Goal: Task Accomplishment & Management: Manage account settings

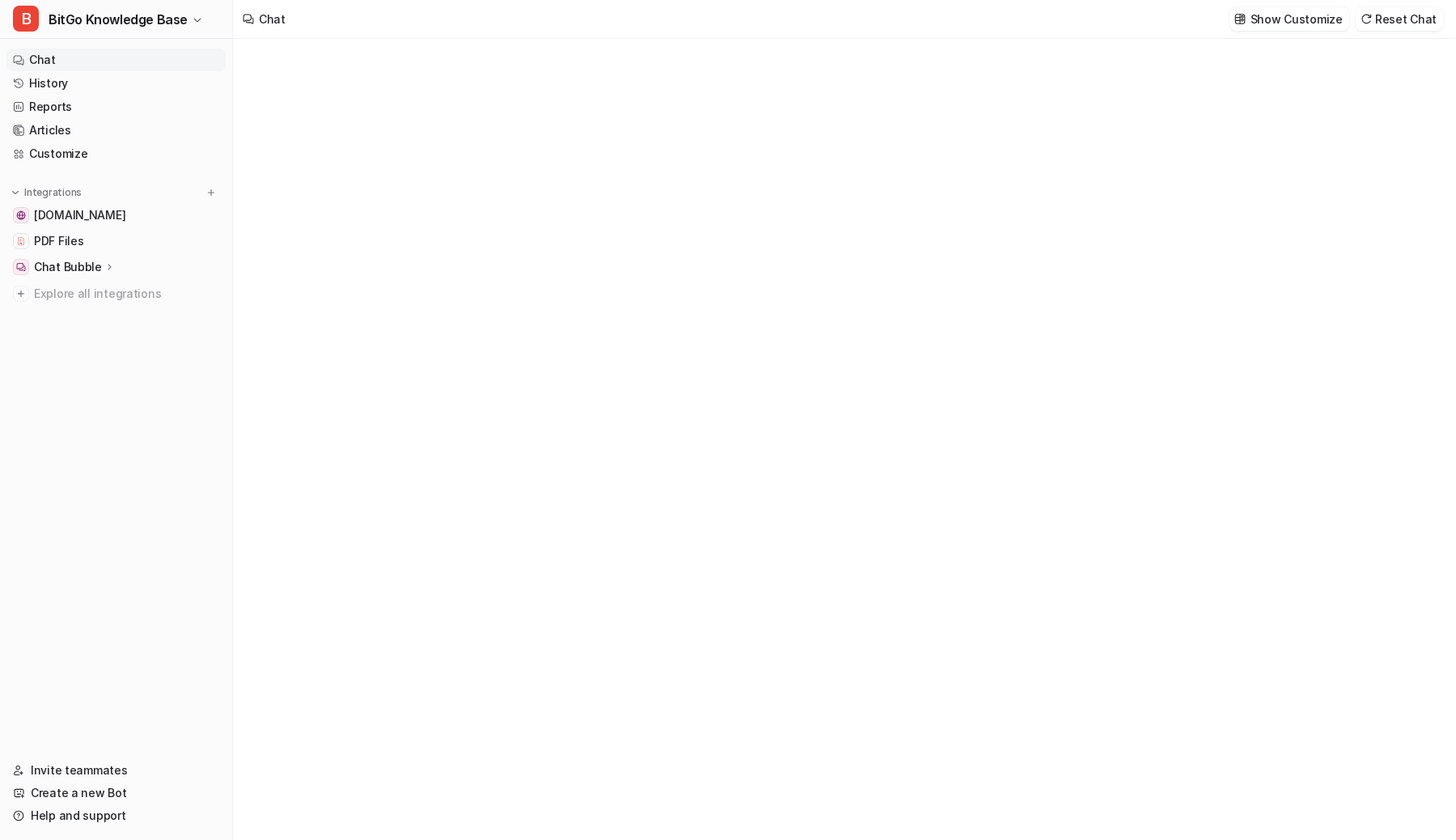
type textarea "**********"
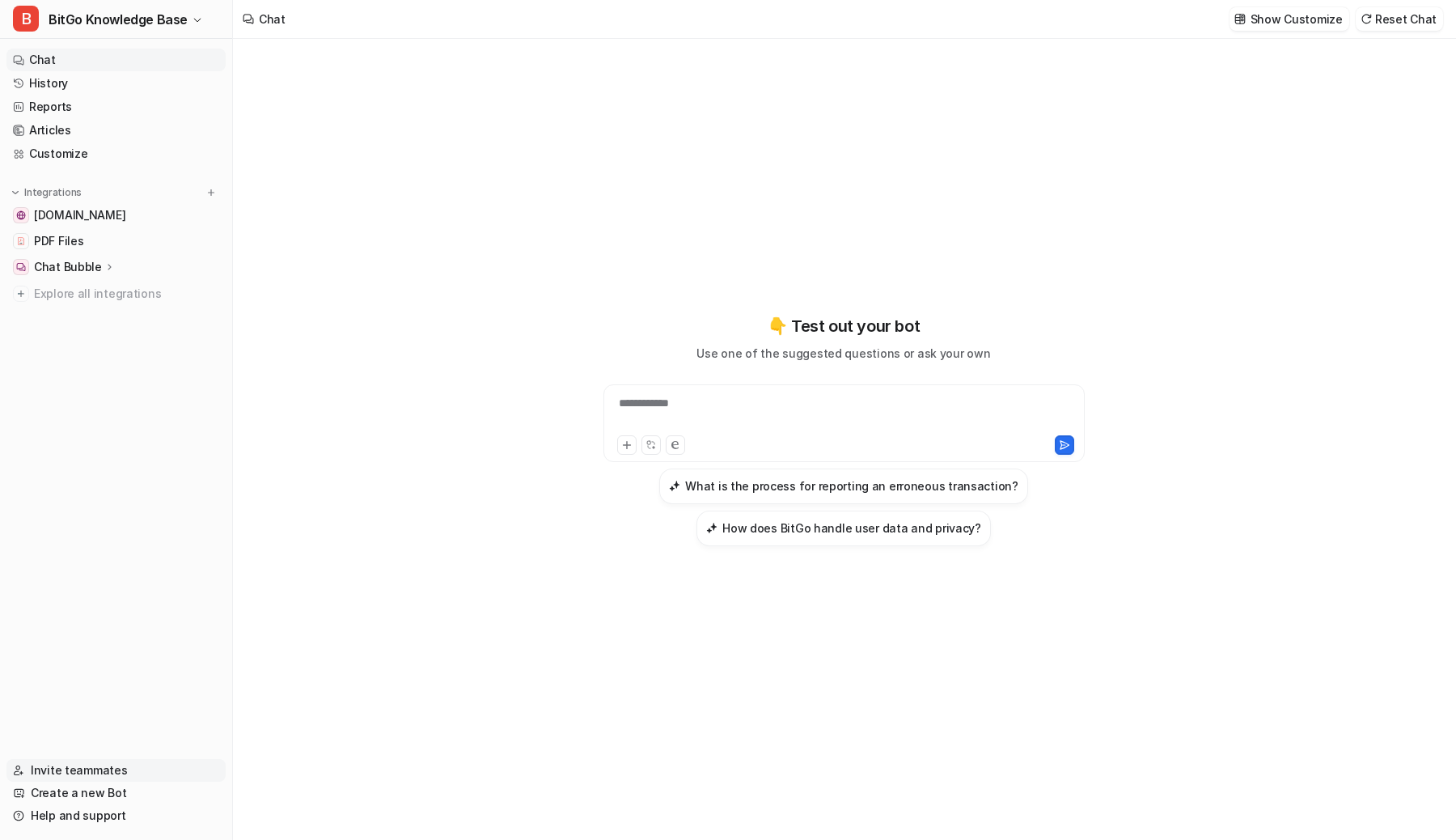
click at [97, 767] on link "Invite teammates" at bounding box center [116, 770] width 219 height 23
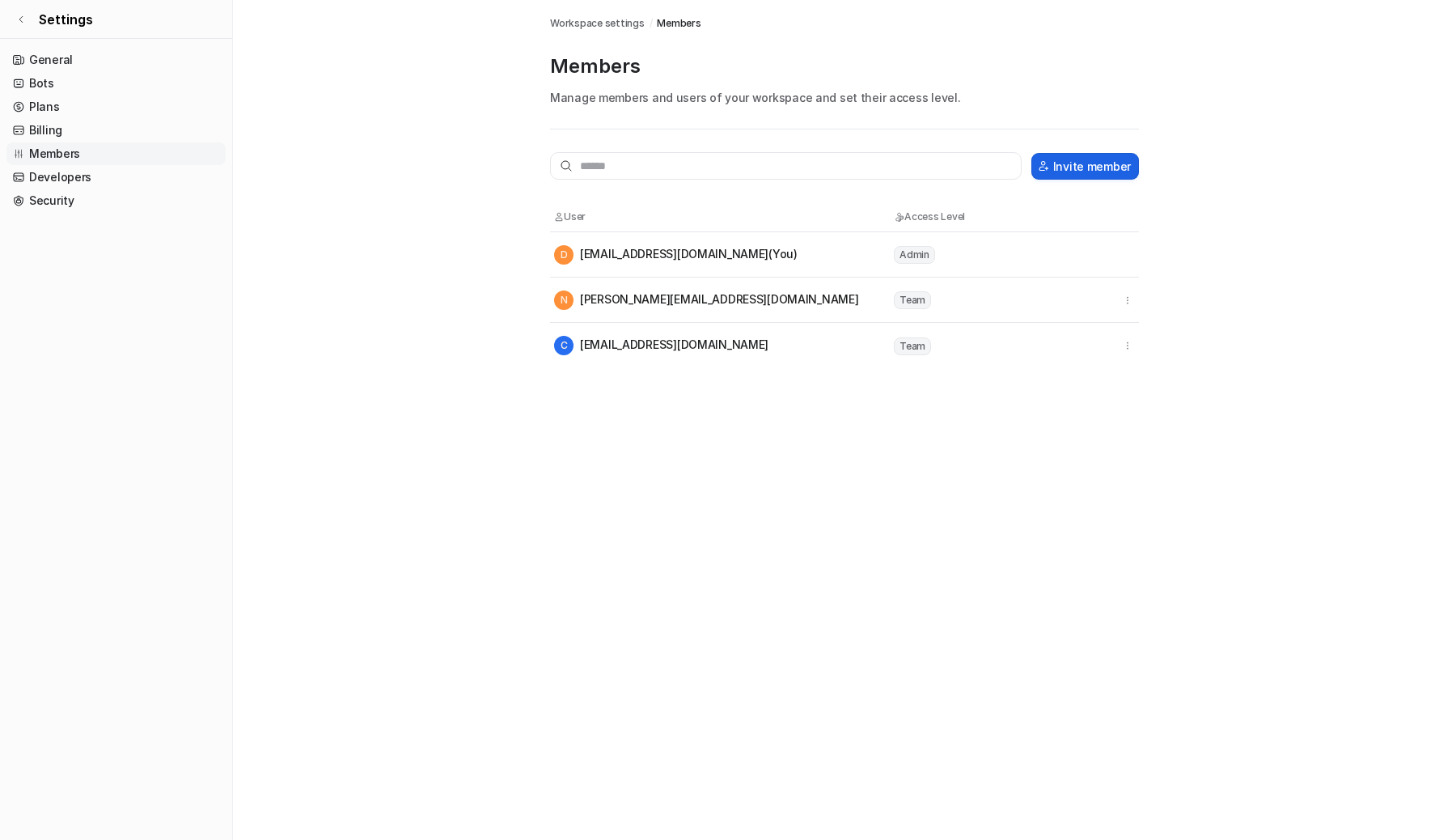
click at [1075, 160] on button "Invite member" at bounding box center [1085, 166] width 108 height 26
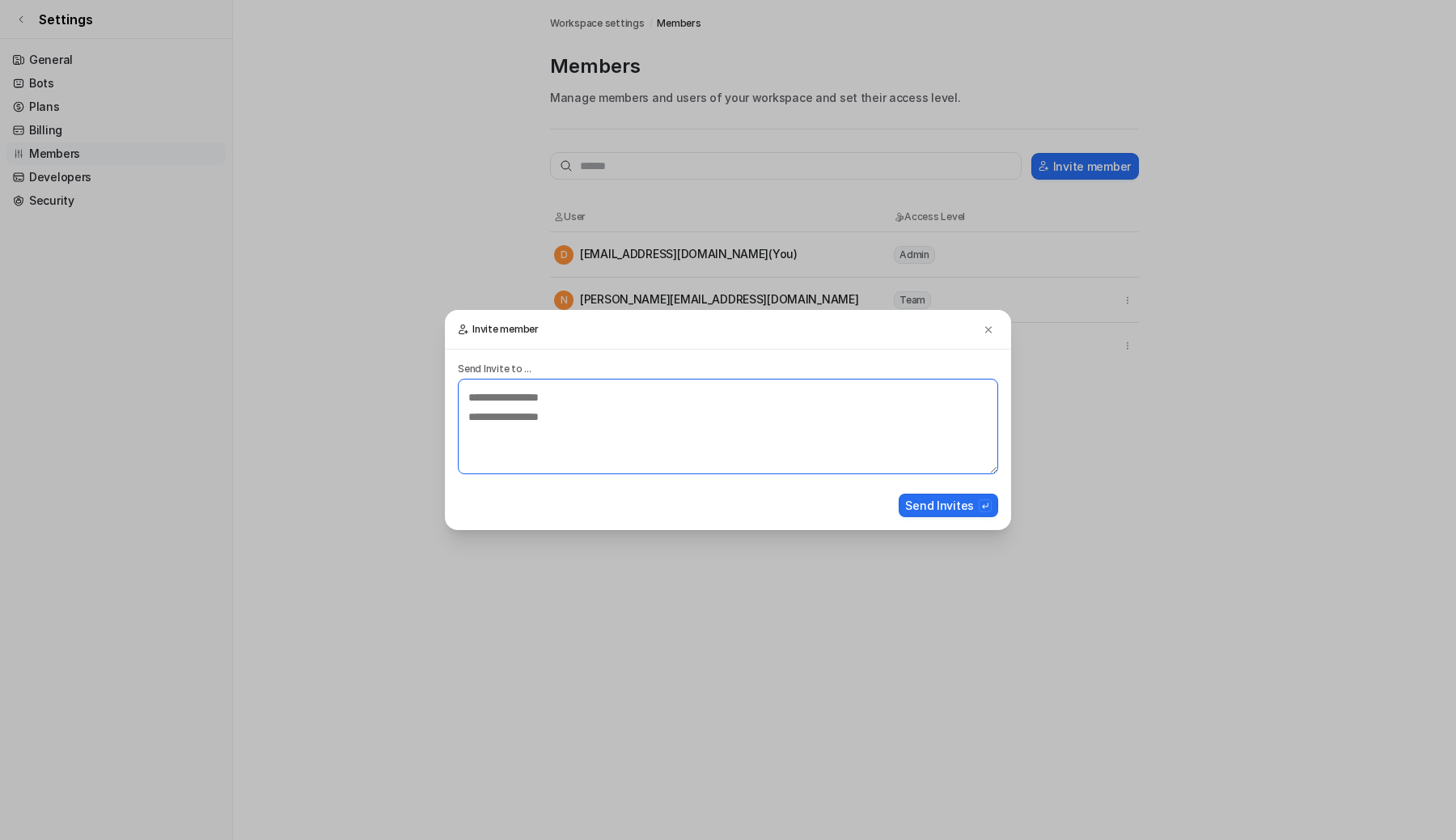
click at [592, 405] on textarea at bounding box center [728, 426] width 540 height 96
paste textarea "**********"
type textarea "**********"
click at [949, 511] on button "Send Invites" at bounding box center [948, 505] width 99 height 24
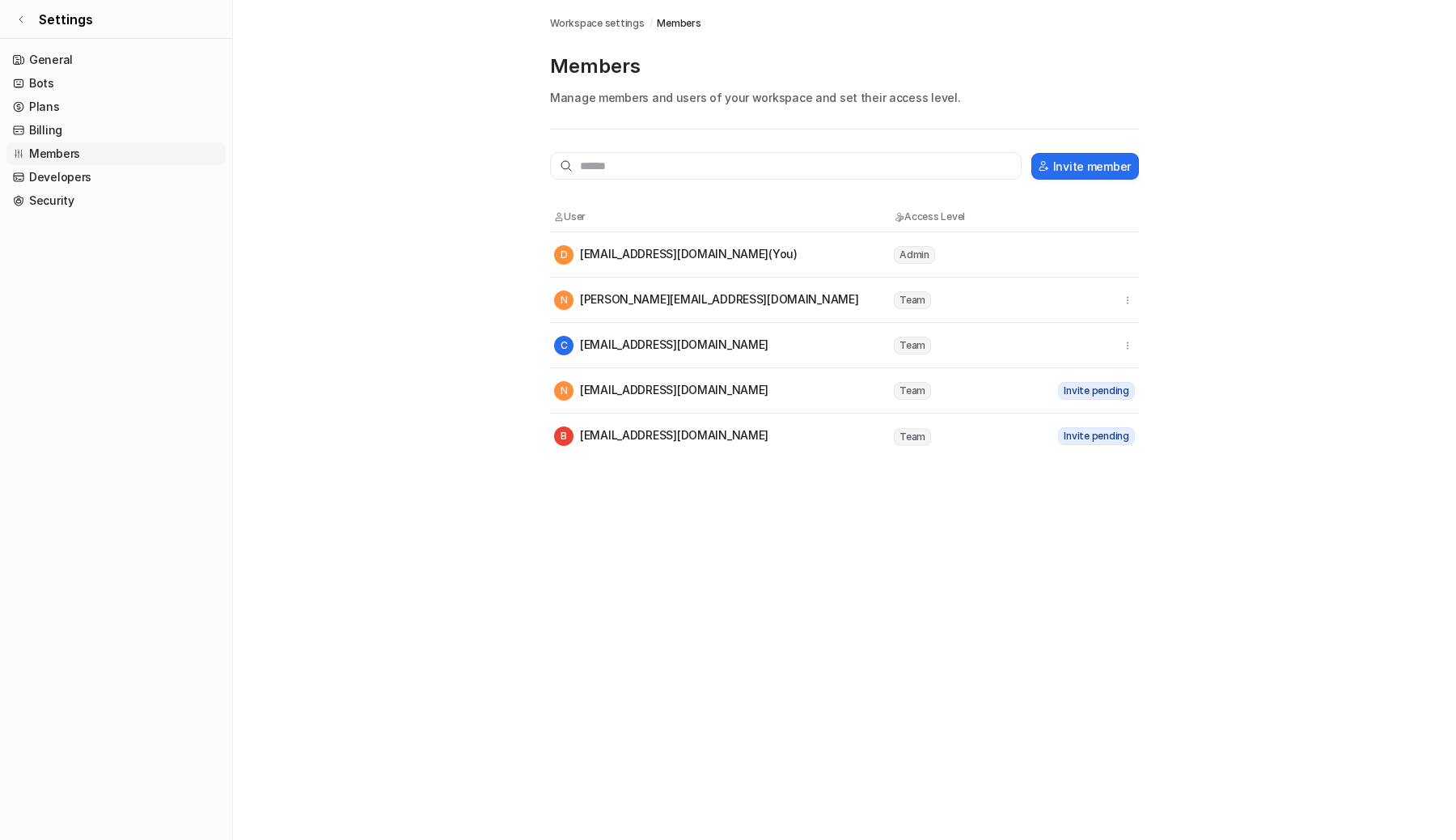
click at [430, 294] on main "Workspace settings / Members Members Manage members and users of your workspace…" at bounding box center [844, 229] width 1223 height 459
click at [321, 198] on main "Workspace settings / Members Members Manage members and users of your workspace…" at bounding box center [844, 229] width 1223 height 459
click at [323, 152] on main "Workspace settings / Members Members Manage members and users of your workspace…" at bounding box center [844, 229] width 1223 height 459
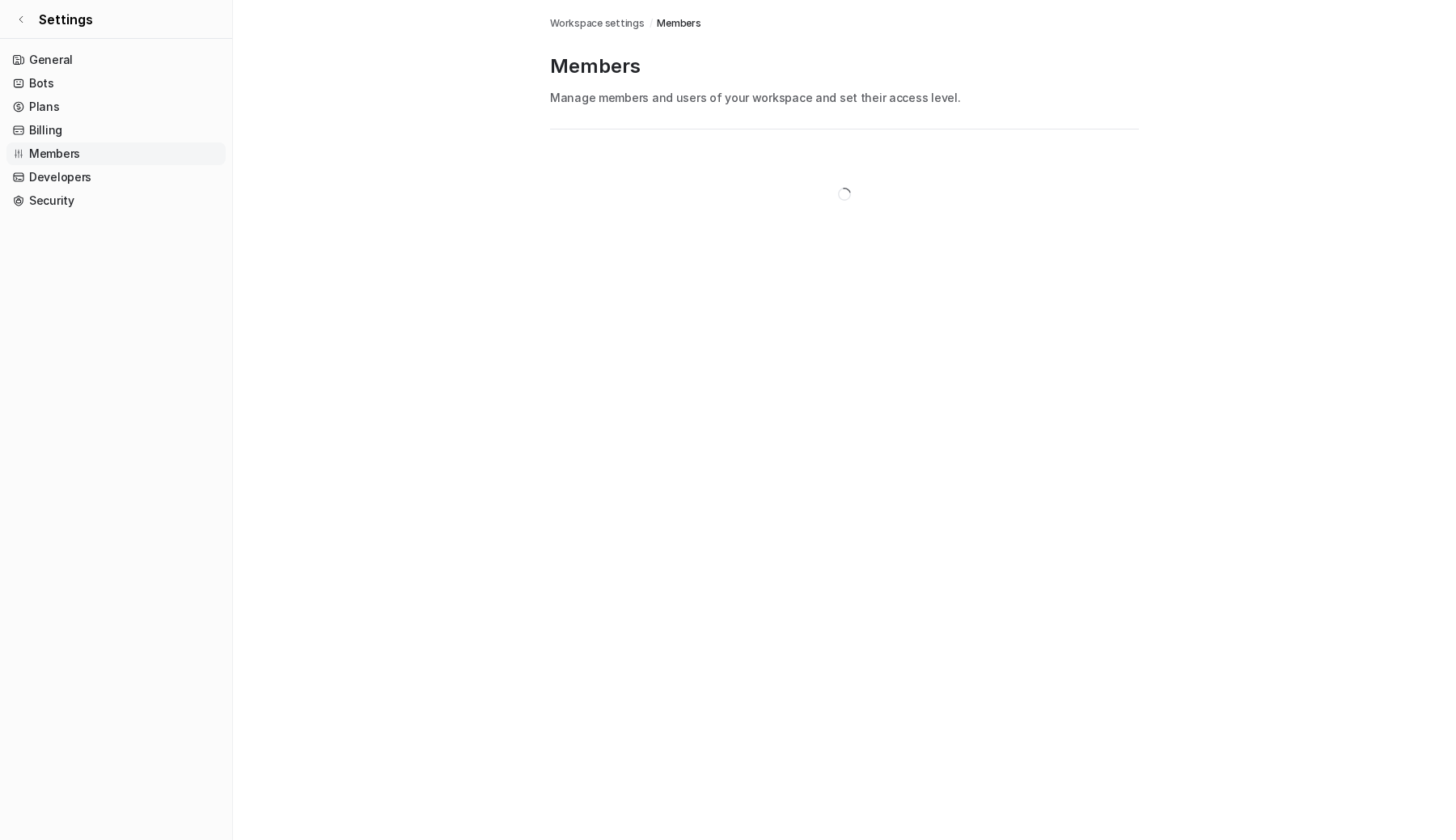
click at [376, 181] on main "Workspace settings / Members Members Manage members and users of your workspace…" at bounding box center [844, 130] width 1223 height 259
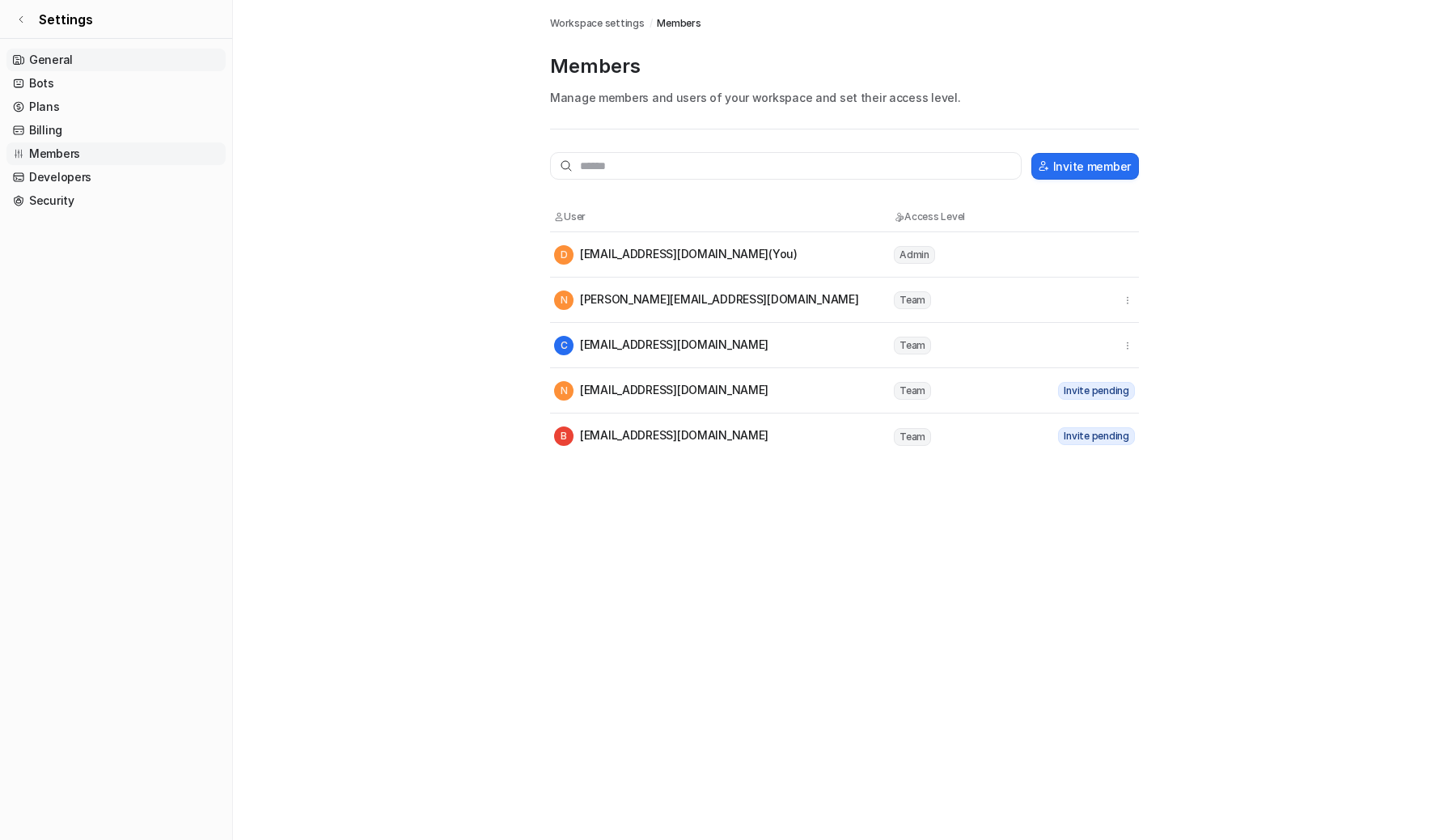
click at [66, 55] on link "General" at bounding box center [116, 60] width 219 height 23
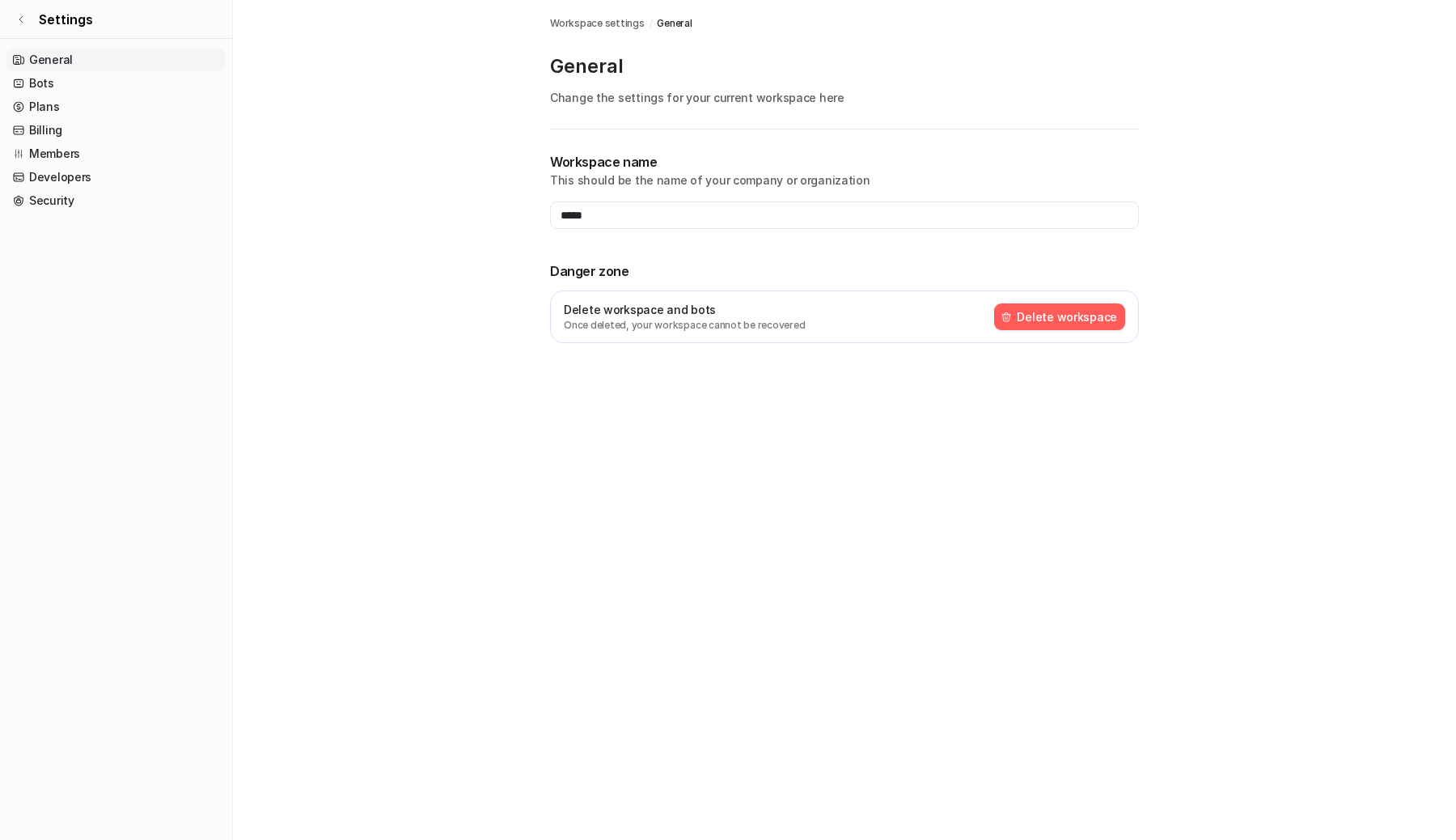
click at [466, 341] on main "Workspace settings / General General Change the settings for your current works…" at bounding box center [844, 191] width 1223 height 382
click at [10, 14] on link "Settings" at bounding box center [115, 19] width 232 height 39
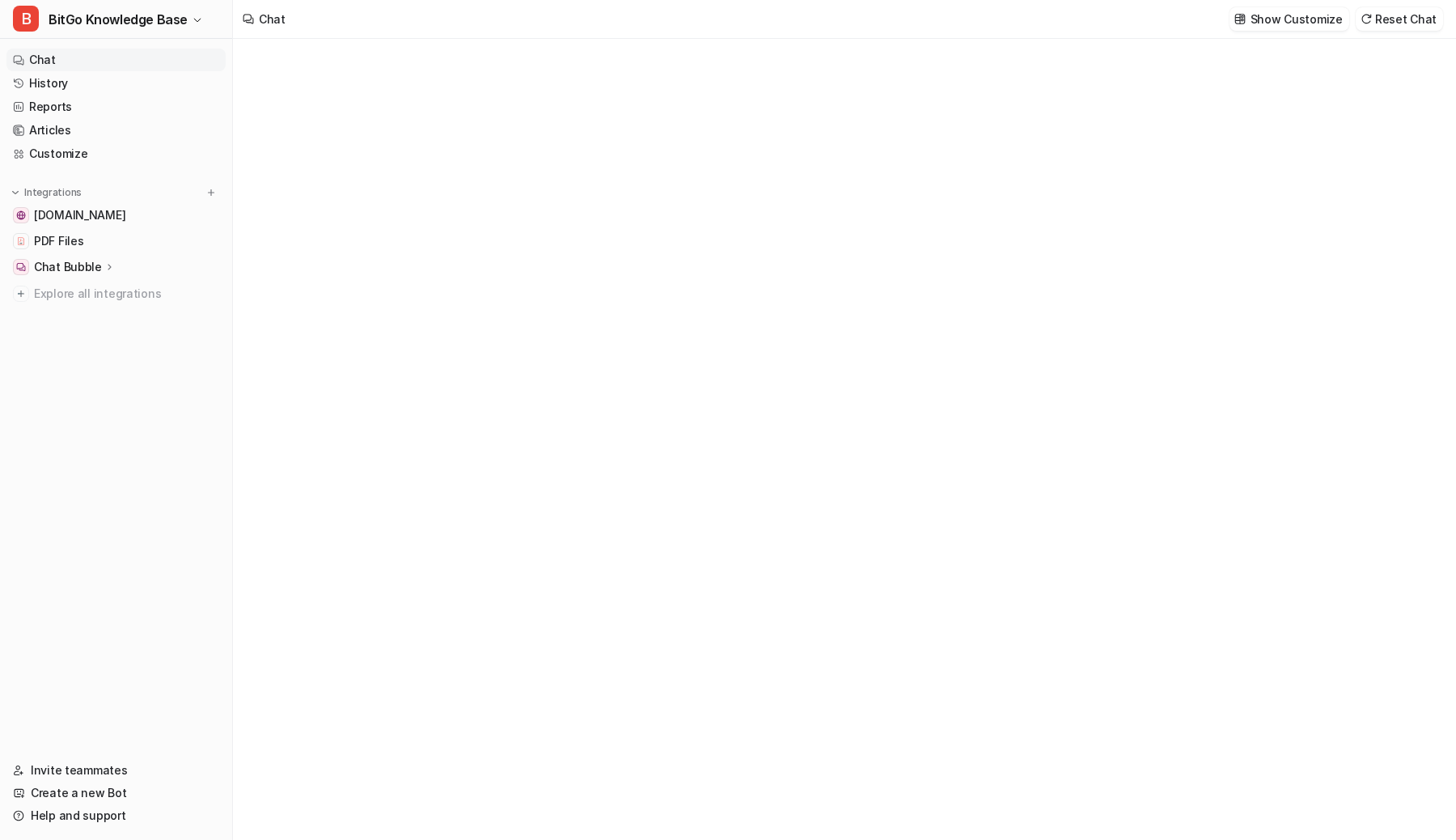
type textarea "**********"
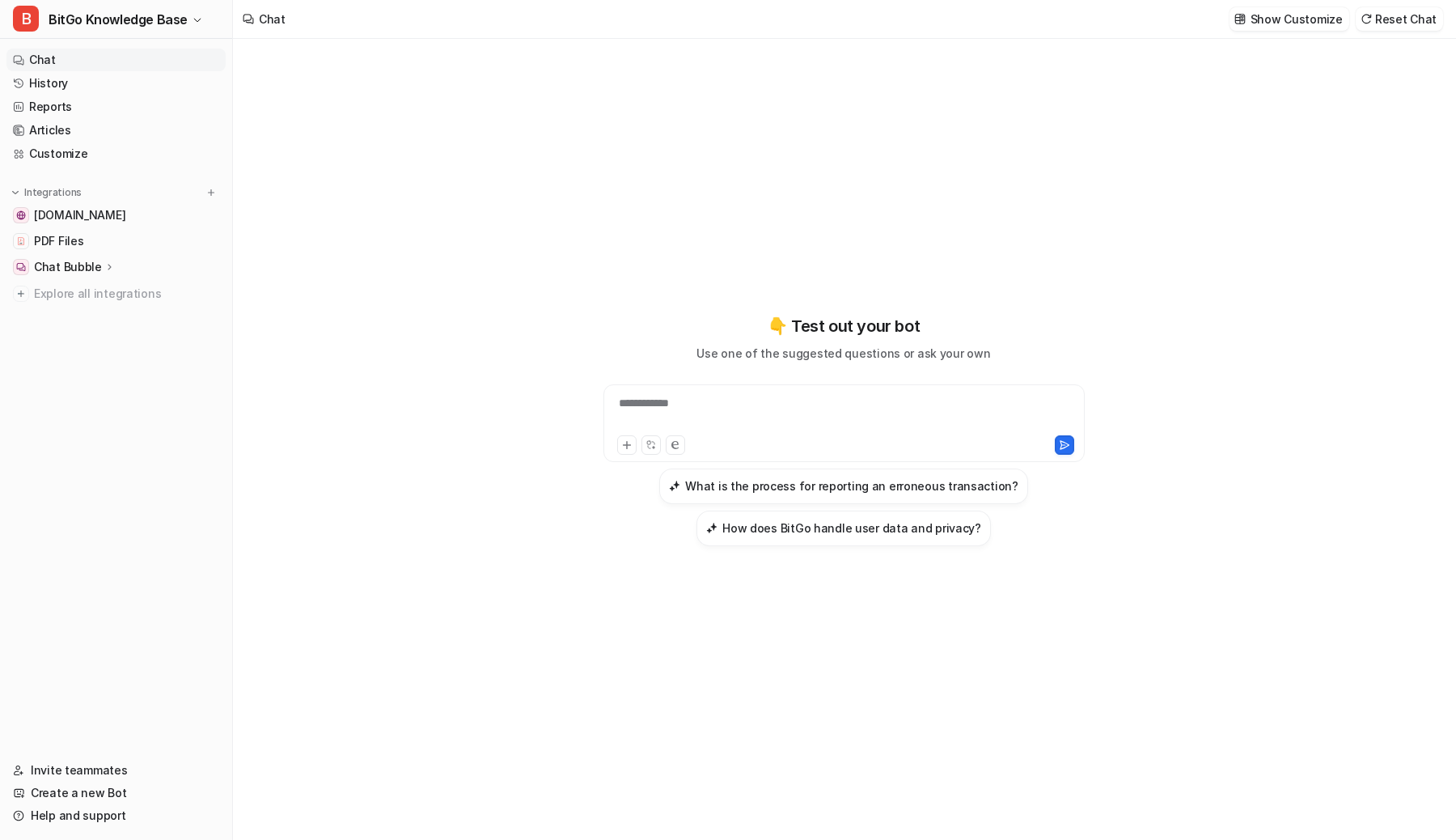
click at [471, 373] on div "**********" at bounding box center [843, 439] width 1221 height 801
click at [411, 380] on div "**********" at bounding box center [843, 439] width 1221 height 801
click at [87, 271] on p "Chat Bubble" at bounding box center [68, 267] width 68 height 16
click at [81, 285] on p "Overview" at bounding box center [72, 289] width 52 height 16
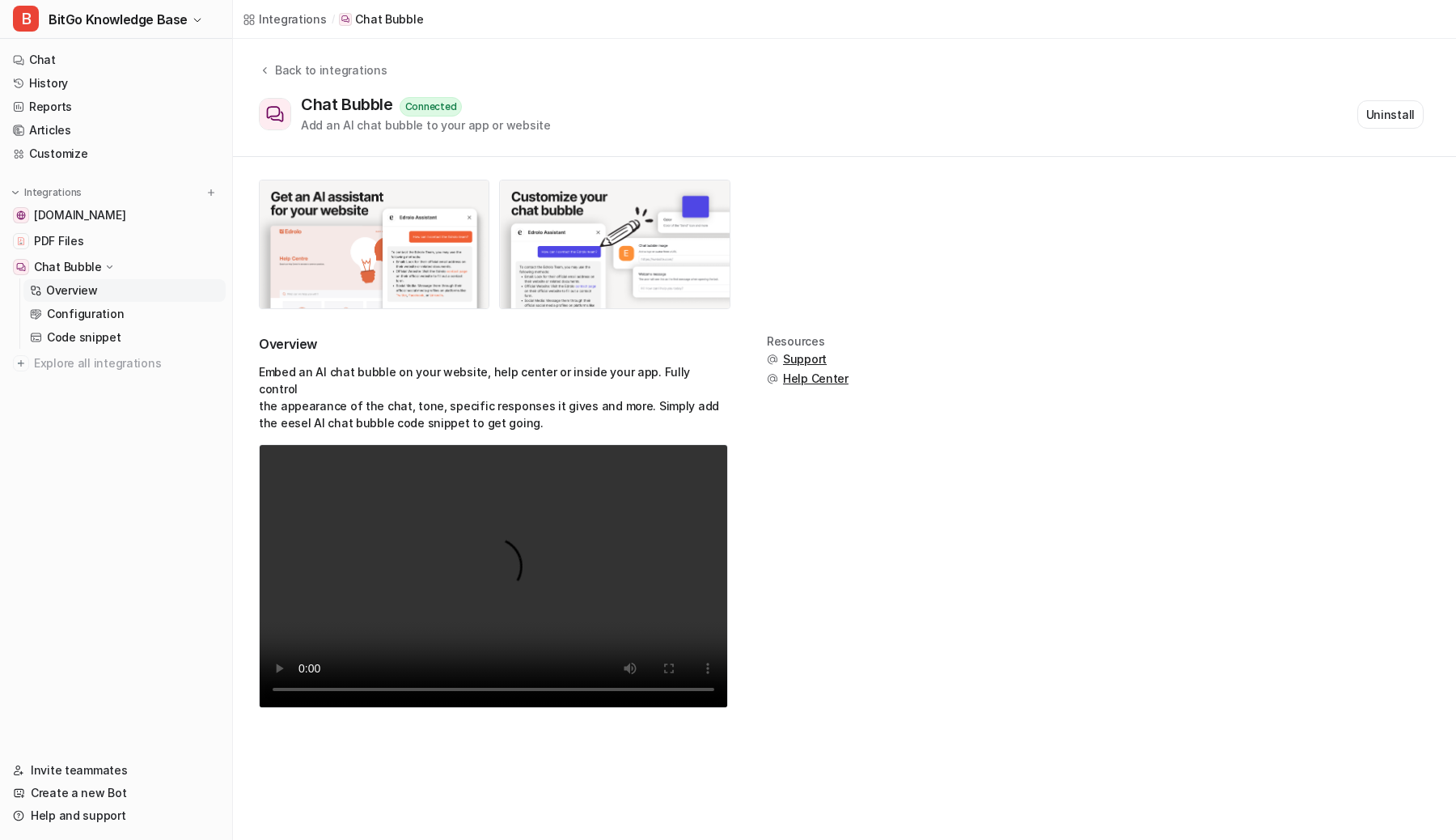
click at [367, 340] on h2 "Overview" at bounding box center [494, 344] width 469 height 19
click at [187, 21] on button "B BitGo Knowledge Base" at bounding box center [115, 19] width 232 height 39
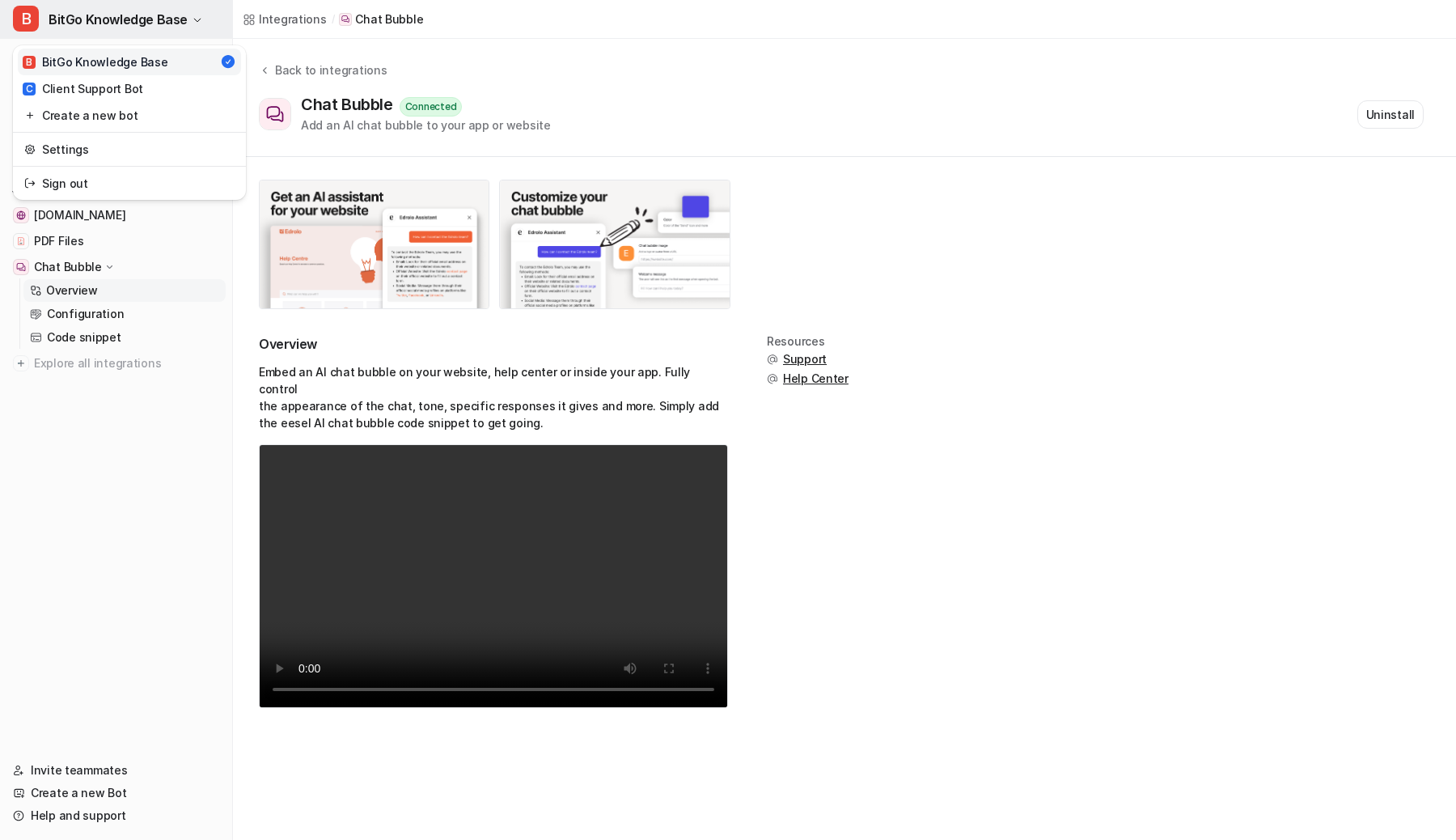
click at [176, 21] on span "BitGo Knowledge Base" at bounding box center [117, 20] width 139 height 23
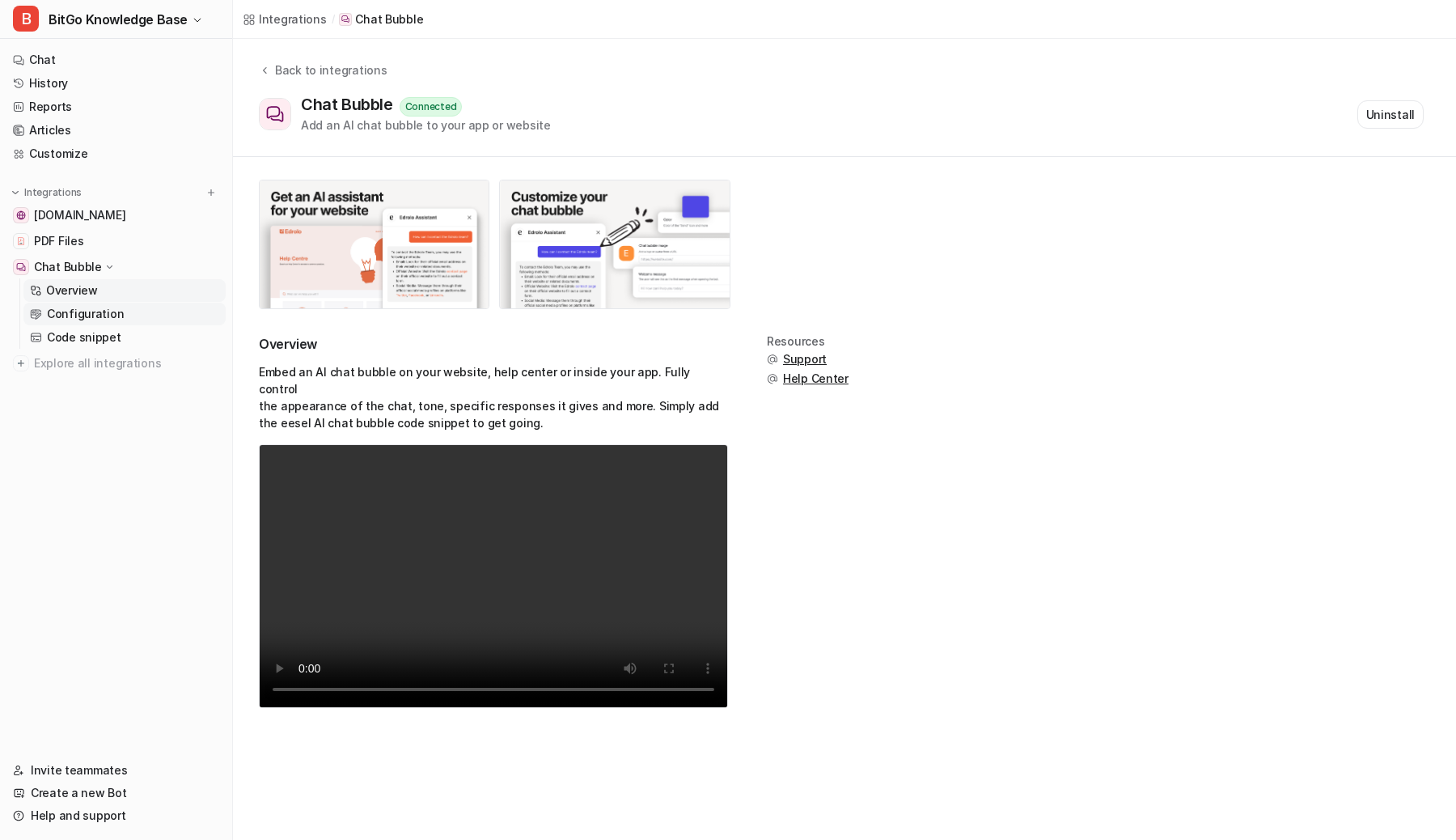
click at [110, 307] on p "Configuration" at bounding box center [85, 313] width 77 height 16
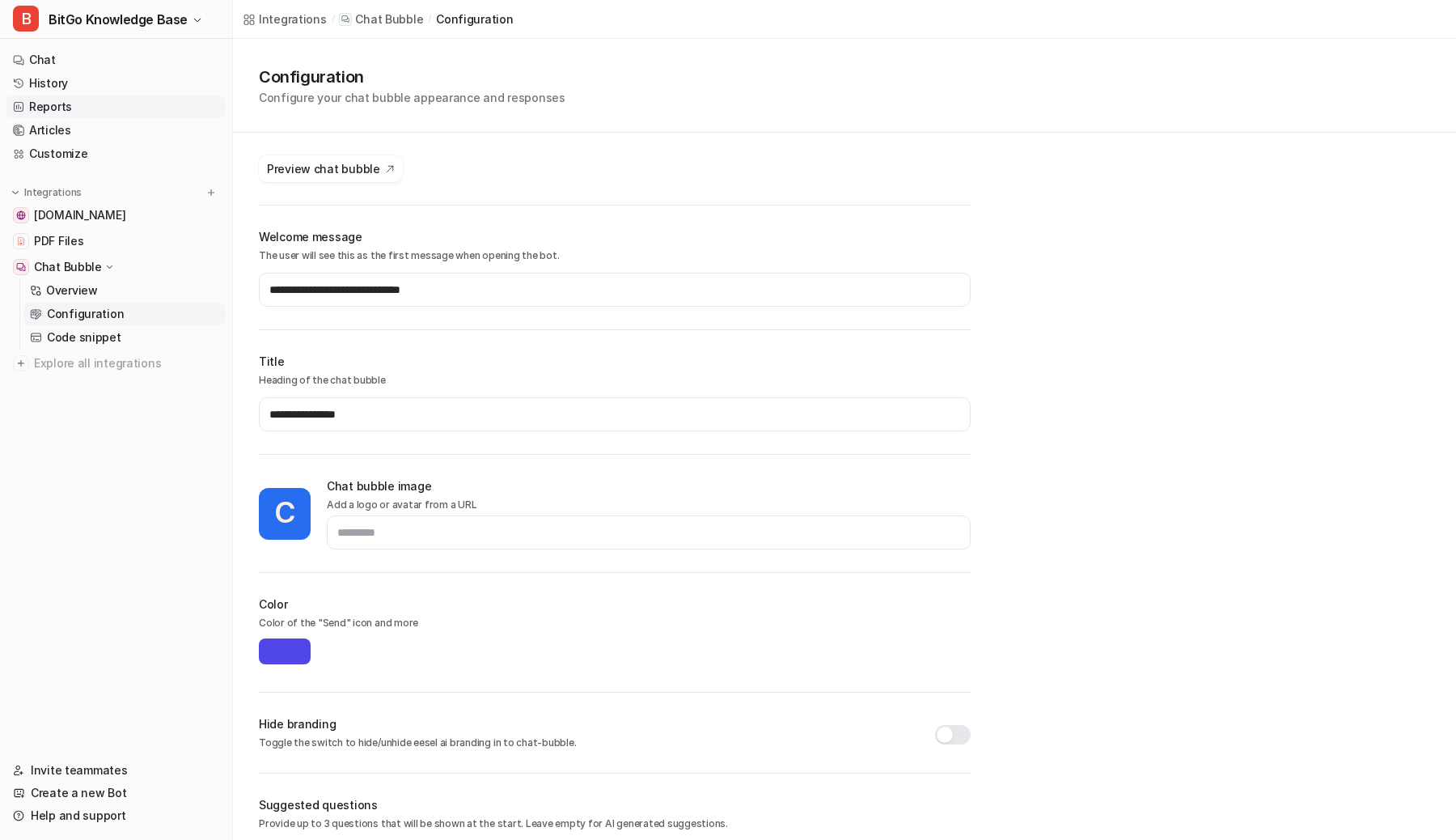
click at [66, 103] on link "Reports" at bounding box center [116, 107] width 219 height 23
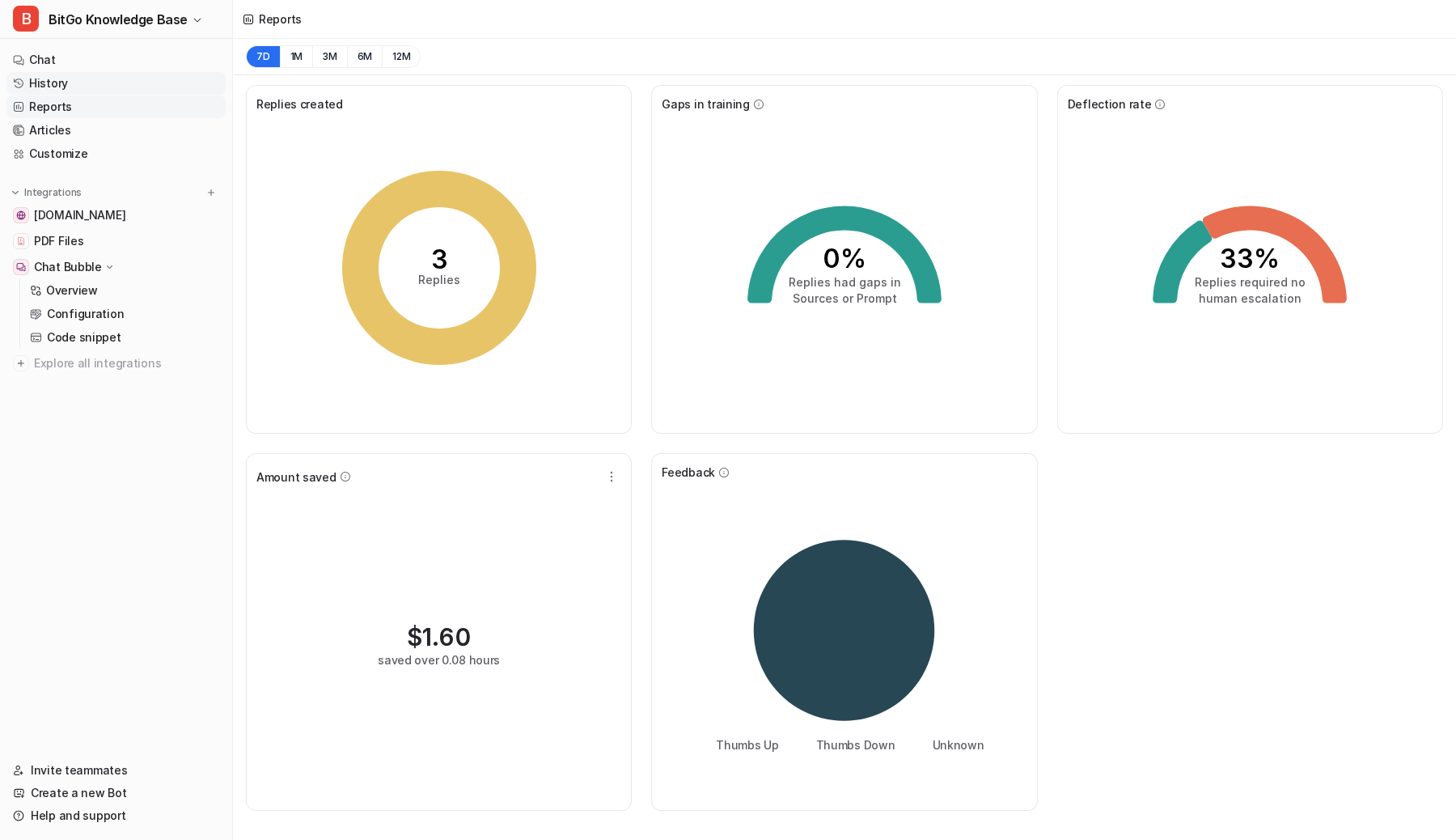
click at [72, 83] on link "History" at bounding box center [116, 83] width 219 height 23
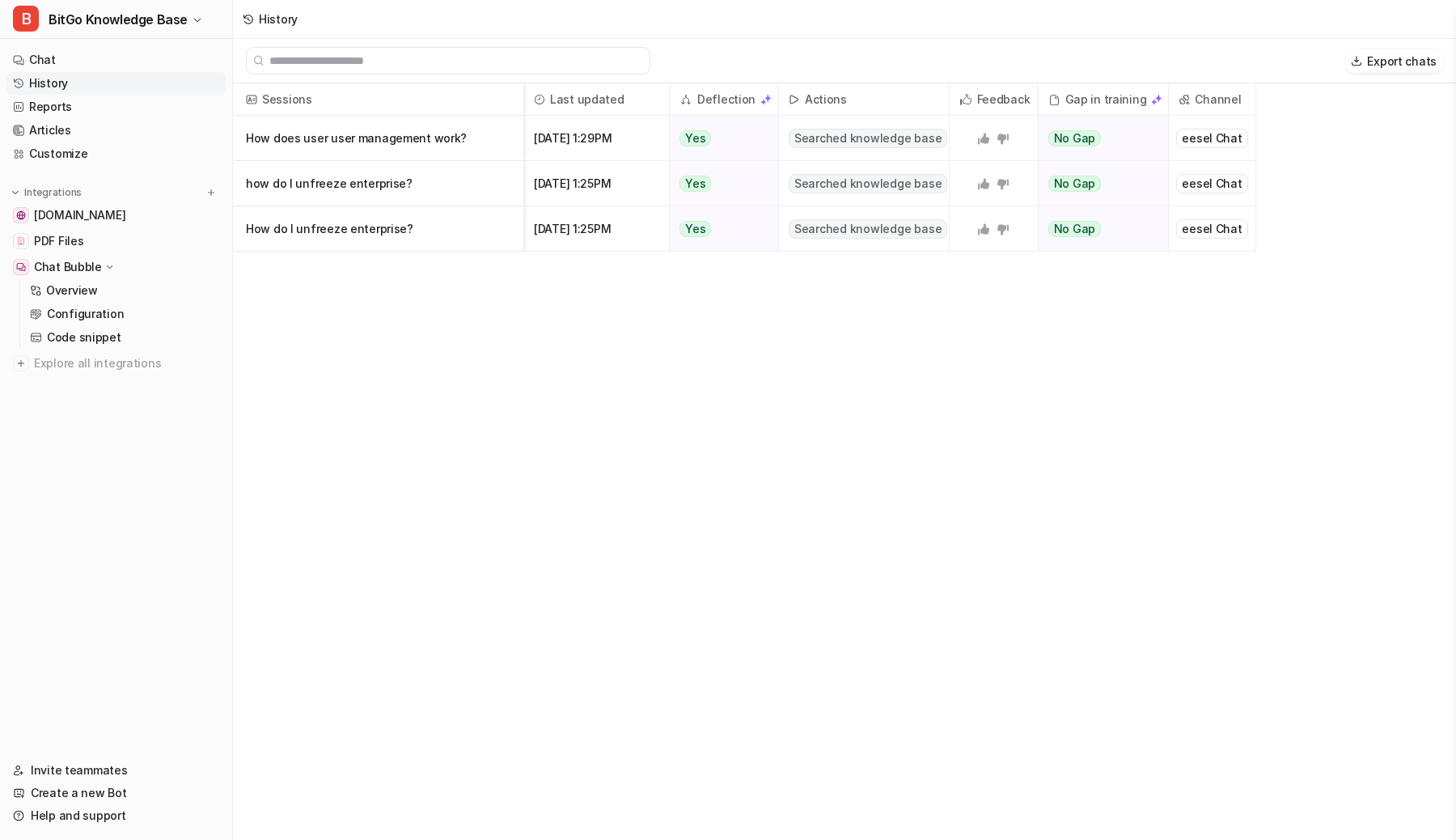
click at [325, 272] on div "Sessions Last updated Deflection Actions Feedback Gap in training Channel How d…" at bounding box center [844, 463] width 1223 height 759
click at [320, 272] on div "Sessions Last updated Deflection Actions Feedback Gap in training Channel How d…" at bounding box center [844, 463] width 1223 height 759
click at [62, 61] on link "Chat" at bounding box center [116, 60] width 219 height 23
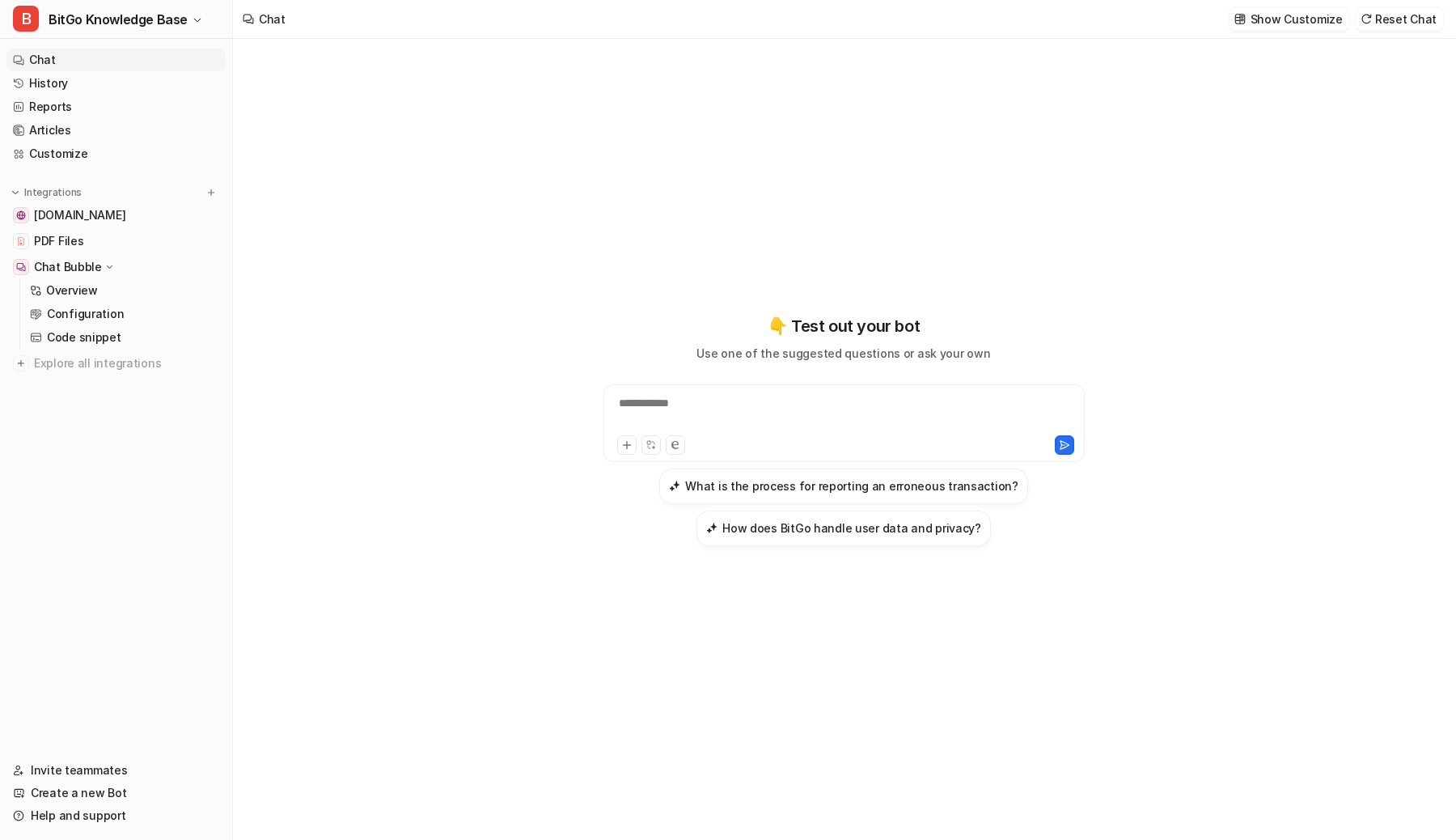
click at [390, 19] on div "Chat Show Customize Reset Chat" at bounding box center [844, 19] width 1223 height 39
click at [81, 103] on link "Reports" at bounding box center [116, 107] width 219 height 23
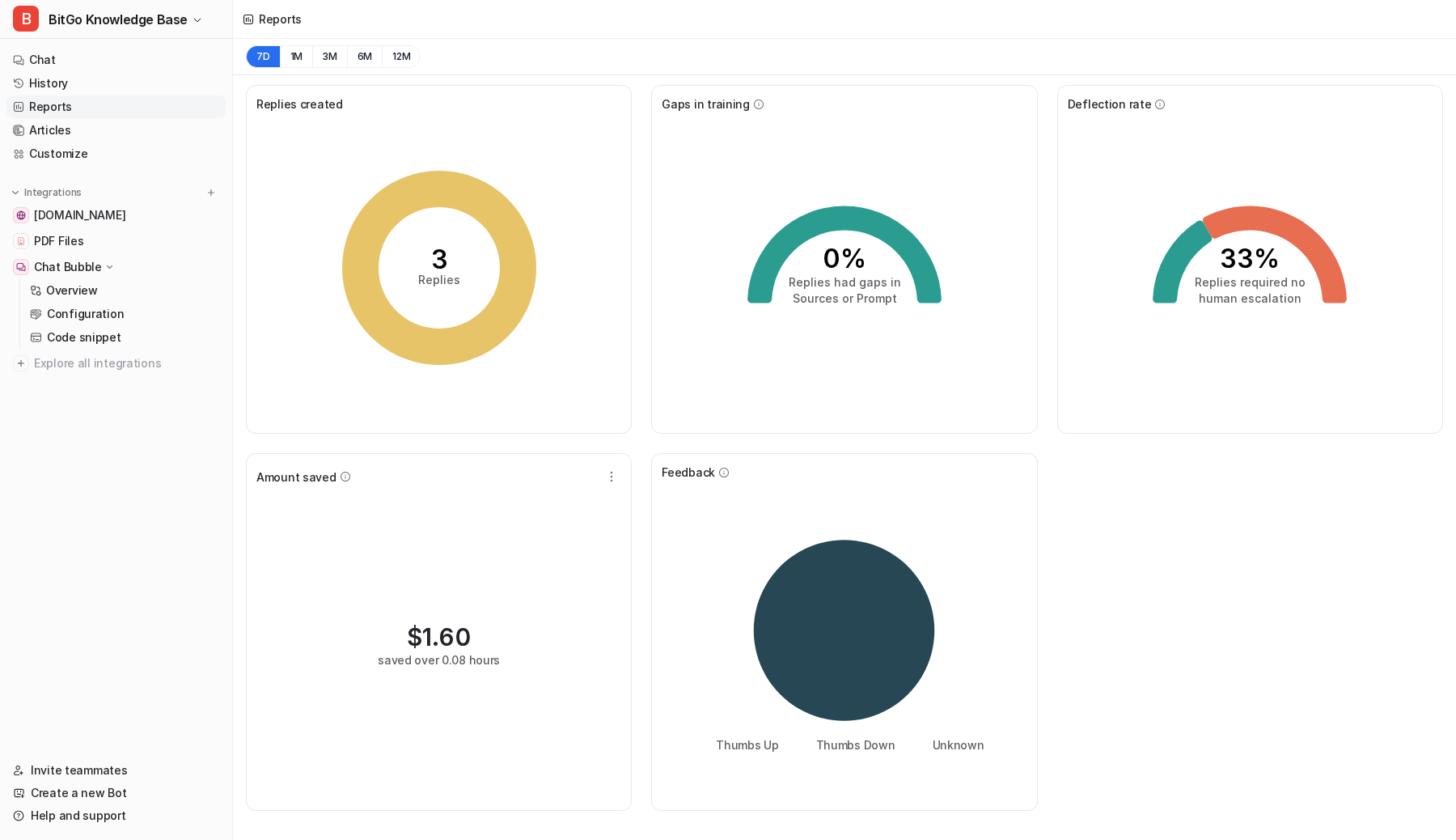
click at [496, 49] on div "7D 1M 3M 6M 12M" at bounding box center [844, 57] width 1223 height 36
